Goal: Information Seeking & Learning: Learn about a topic

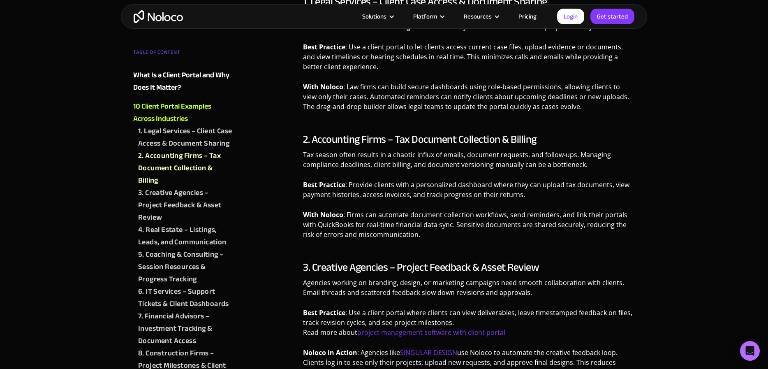
scroll to position [627, 0]
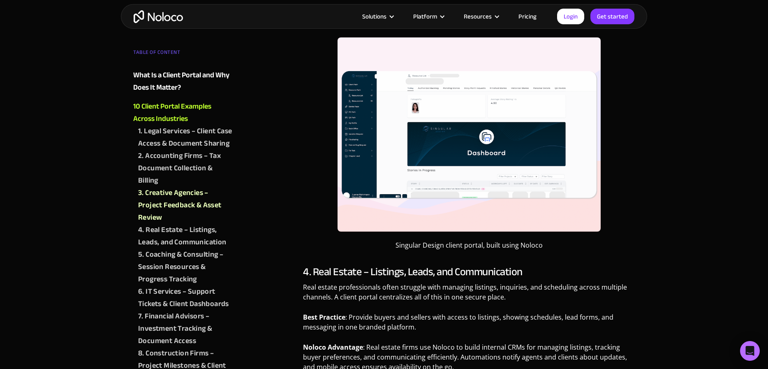
click at [372, 130] on img at bounding box center [469, 134] width 263 height 194
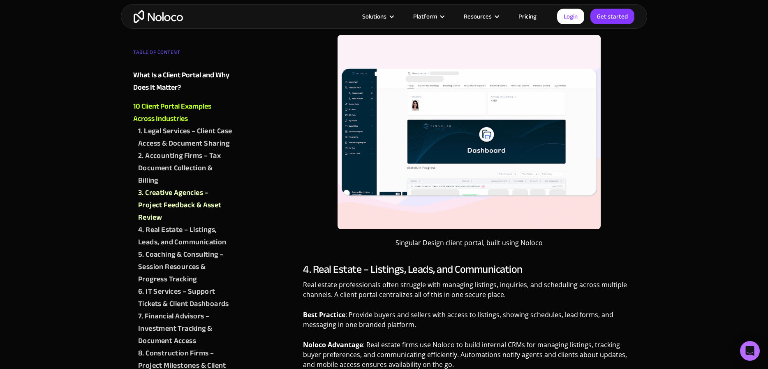
click at [473, 246] on figcaption "Singular Design client portal, built using Noloco" at bounding box center [469, 243] width 263 height 10
drag, startPoint x: 527, startPoint y: 244, endPoint x: 537, endPoint y: 240, distance: 10.9
click at [527, 244] on figcaption "Singular Design client portal, built using Noloco" at bounding box center [469, 243] width 263 height 10
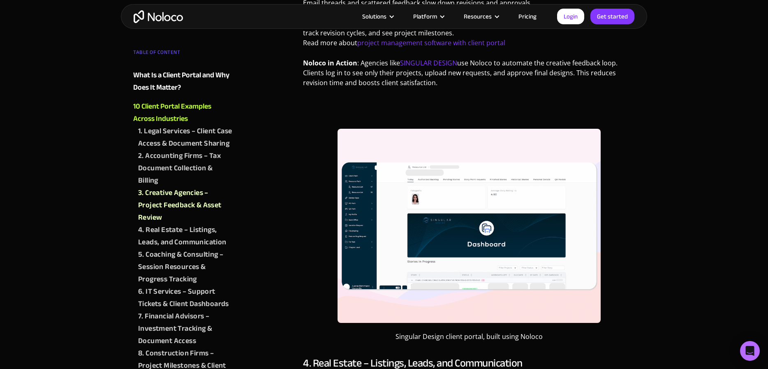
scroll to position [915, 0]
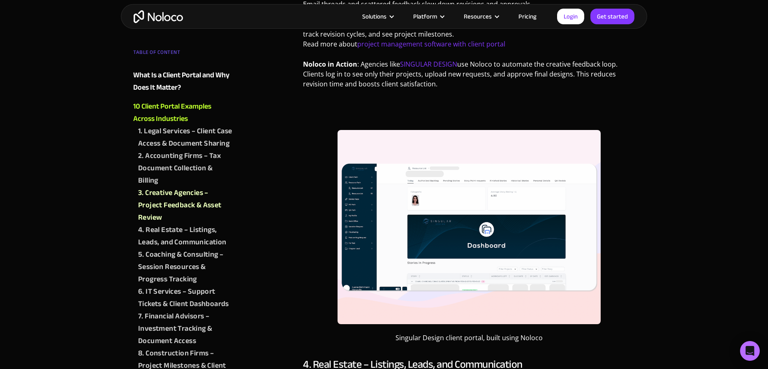
click at [517, 191] on img at bounding box center [469, 227] width 263 height 194
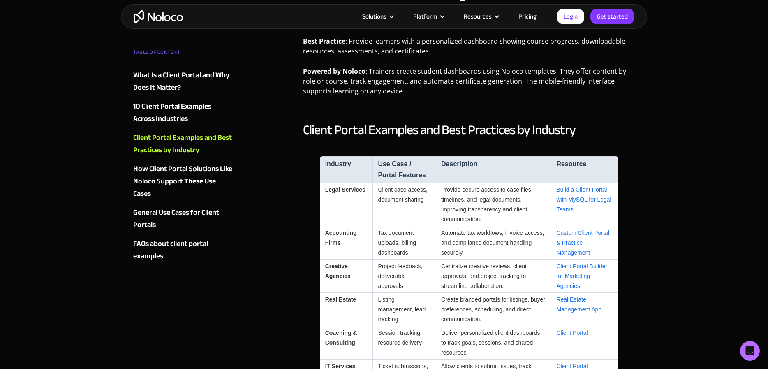
scroll to position [2045, 0]
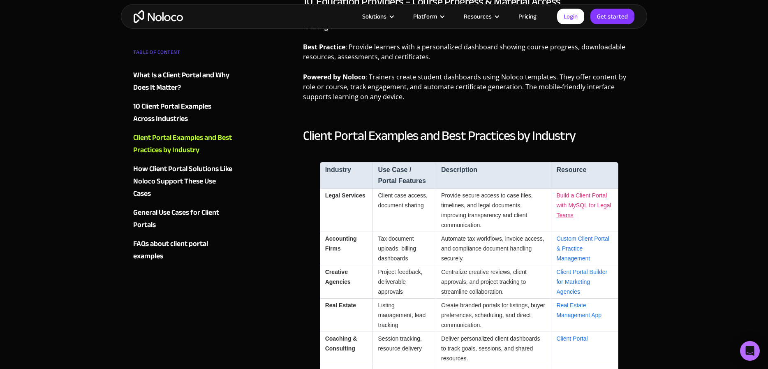
click at [585, 203] on link "Build a Client Portal with MySQL for Legal Teams" at bounding box center [584, 205] width 55 height 26
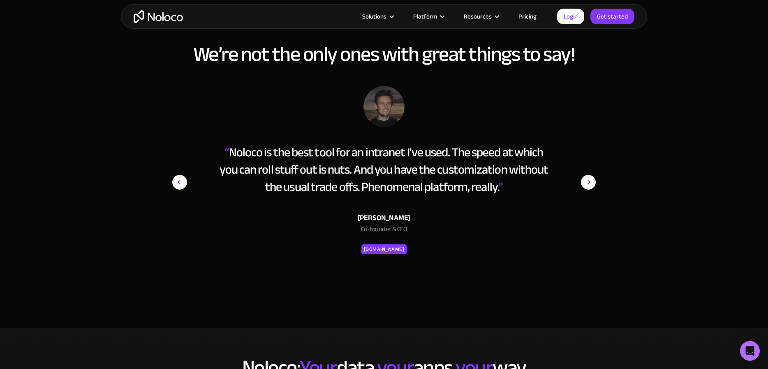
scroll to position [1301, 0]
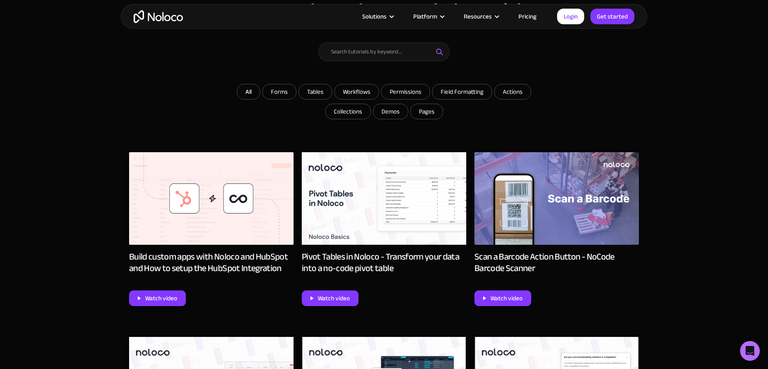
scroll to position [320, 0]
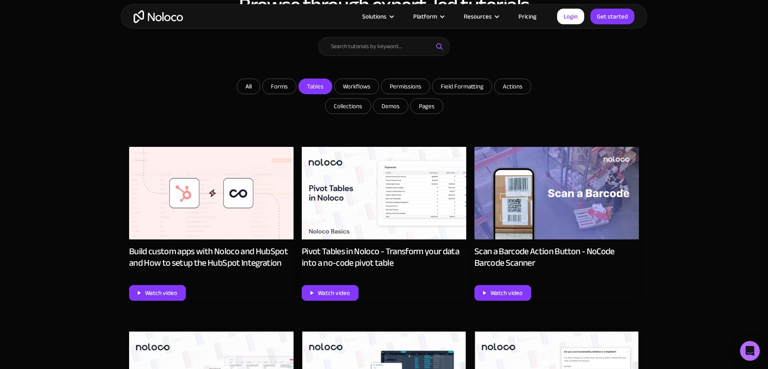
click at [322, 85] on input "Tables" at bounding box center [315, 86] width 33 height 15
checkbox input "true"
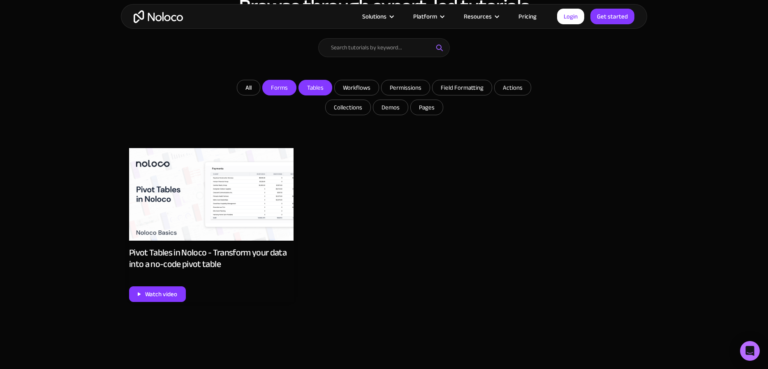
click at [278, 87] on input "Forms" at bounding box center [279, 87] width 33 height 15
checkbox input "true"
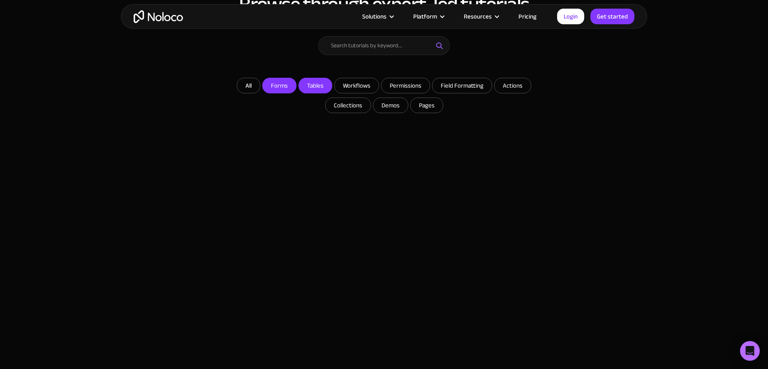
scroll to position [325, 0]
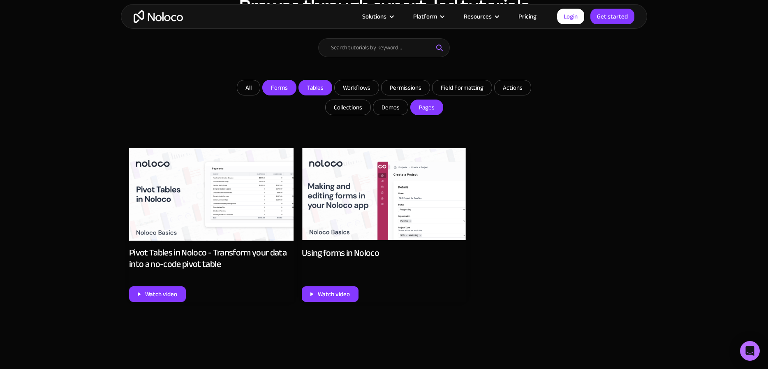
click at [427, 104] on input "Pages" at bounding box center [427, 107] width 32 height 15
checkbox input "true"
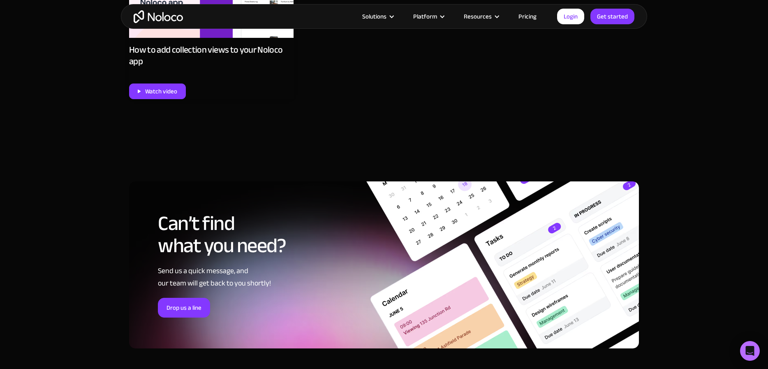
scroll to position [1450, 0]
